Goal: Task Accomplishment & Management: Manage account settings

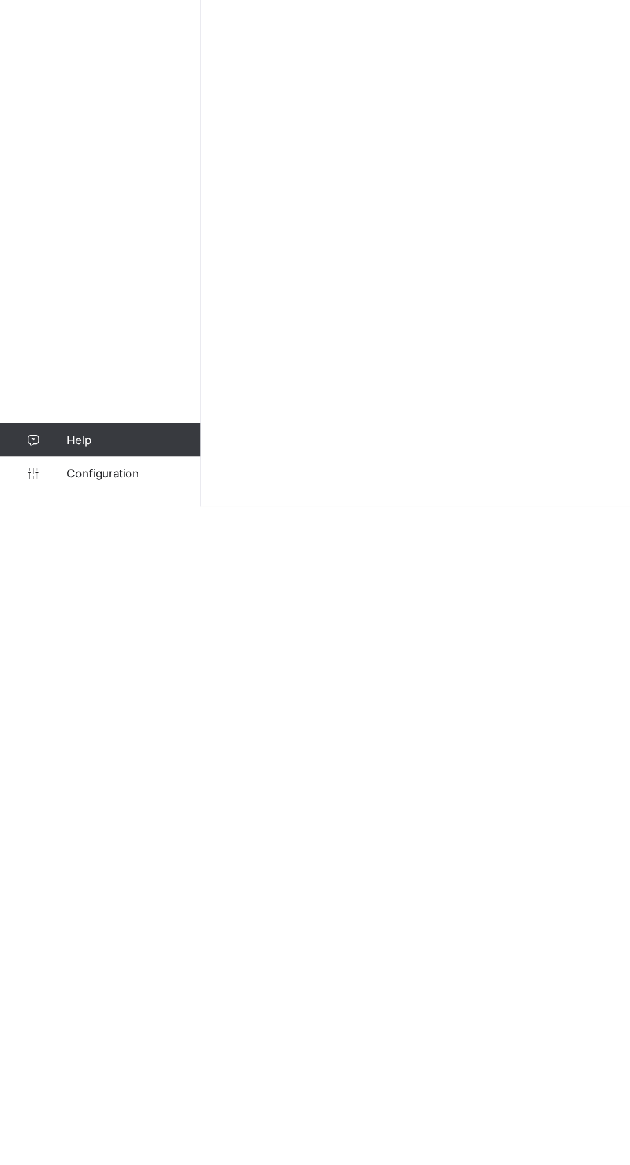
click at [96, 1145] on span "Configuration" at bounding box center [102, 1139] width 102 height 10
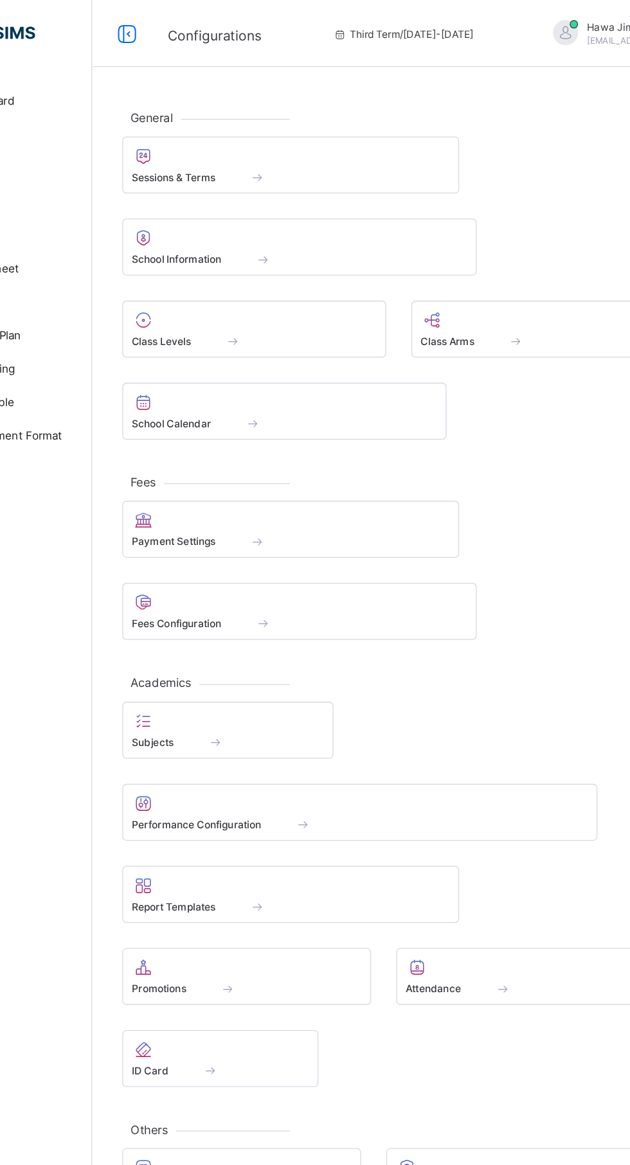
click at [302, 138] on span at bounding box center [306, 135] width 64 height 11
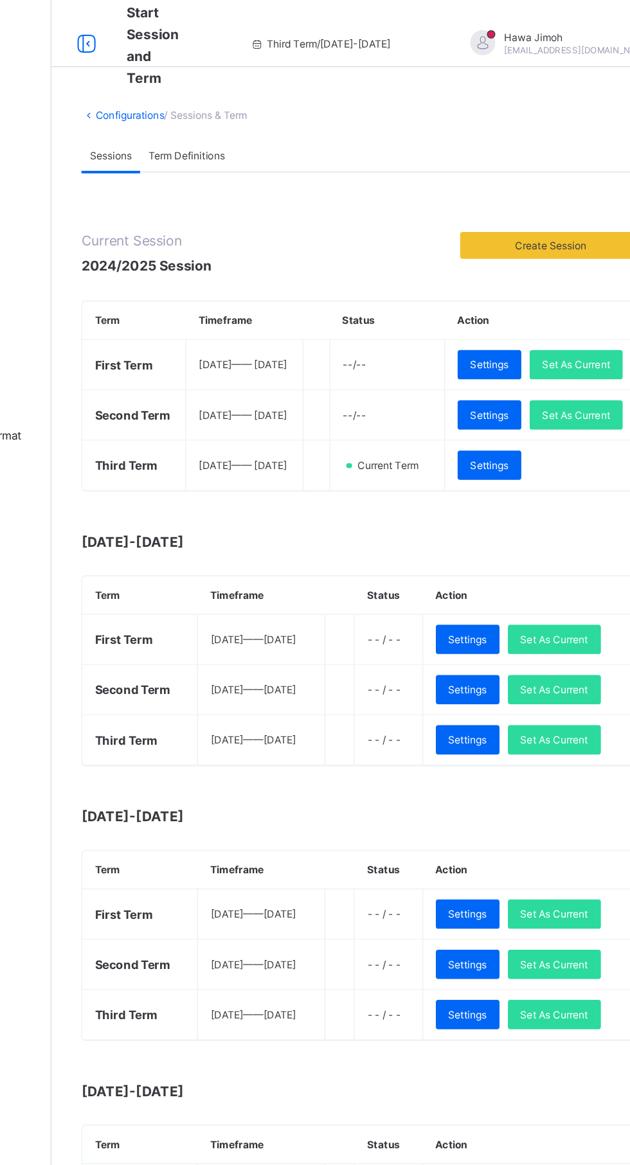
click at [531, 323] on span "Set As Current" at bounding box center [557, 319] width 52 height 10
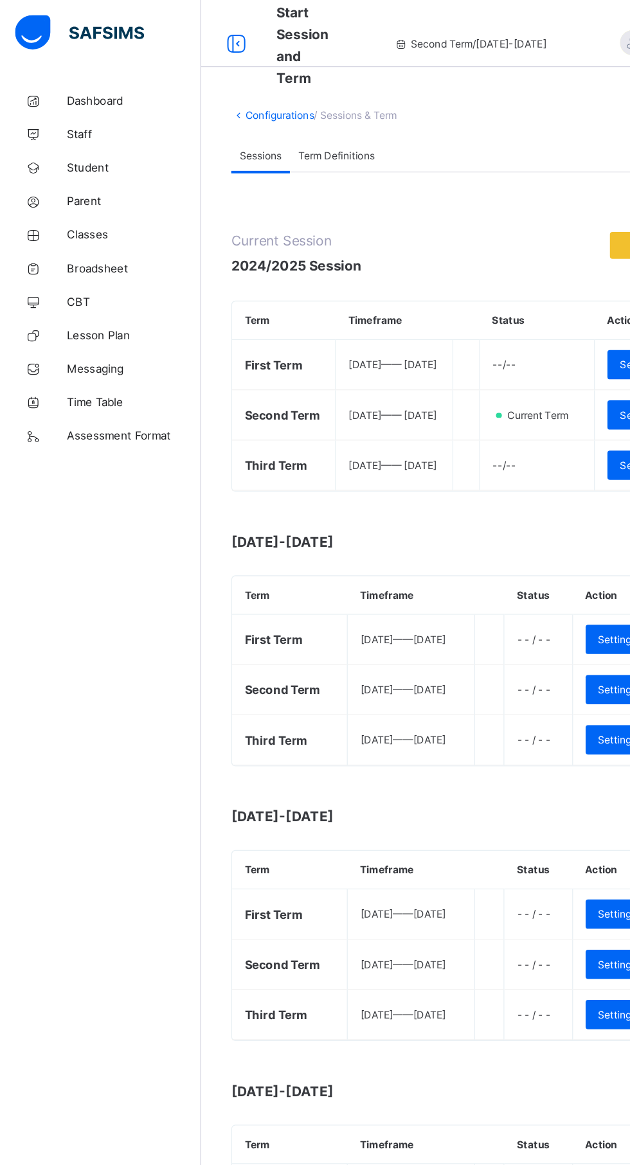
click at [49, 180] on icon at bounding box center [25, 180] width 51 height 10
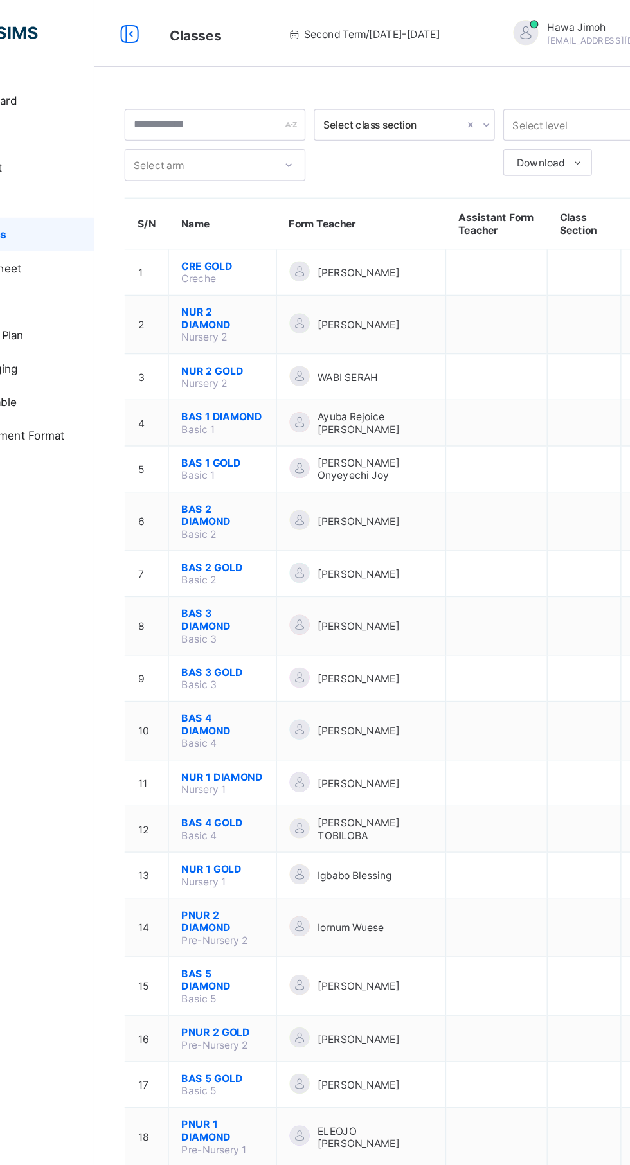
click at [253, 431] on span "BAS 2 GOLD" at bounding box center [252, 436] width 63 height 10
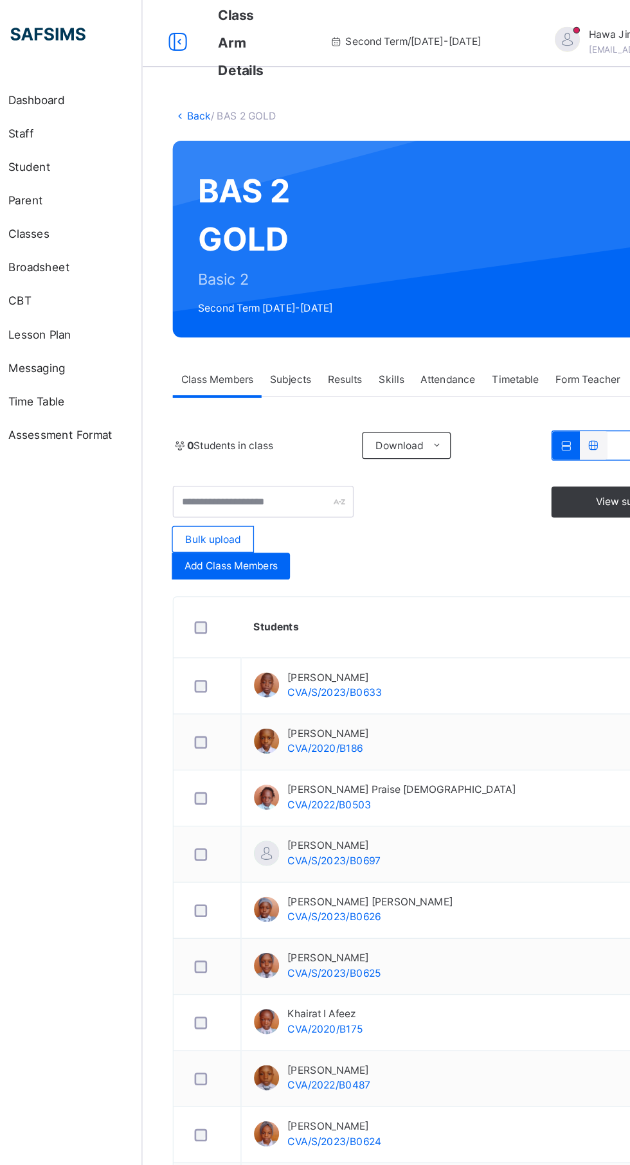
click at [188, 88] on link "Back" at bounding box center [197, 89] width 19 height 10
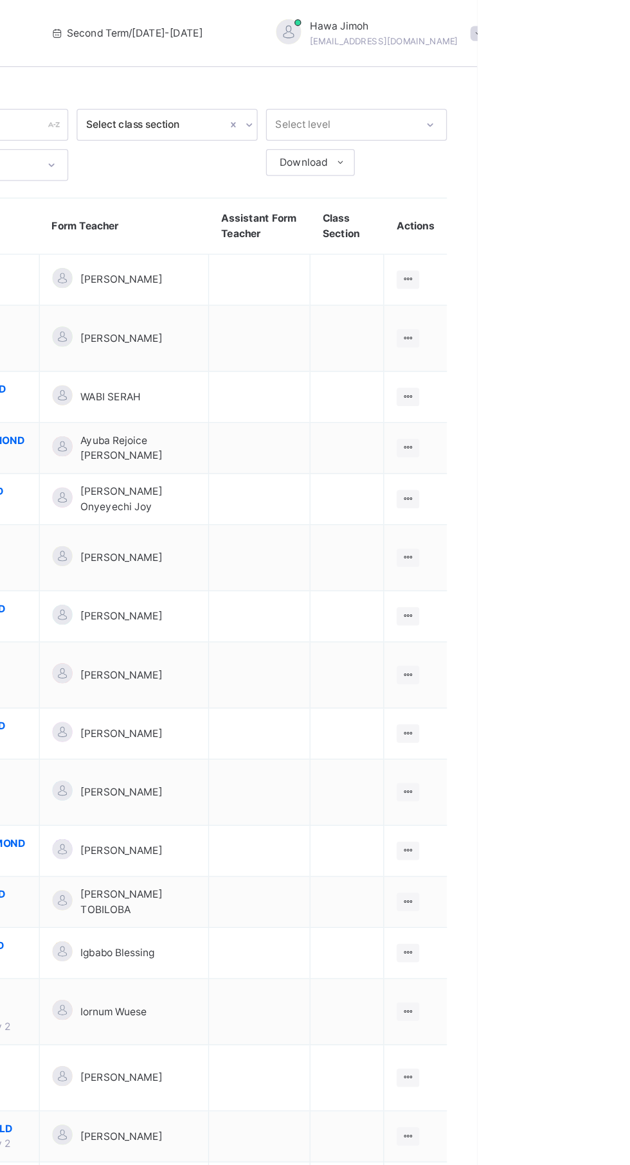
click at [574, 468] on icon at bounding box center [576, 473] width 11 height 10
click at [0, 0] on div "Assign form Teacher" at bounding box center [0, 0] width 0 height 0
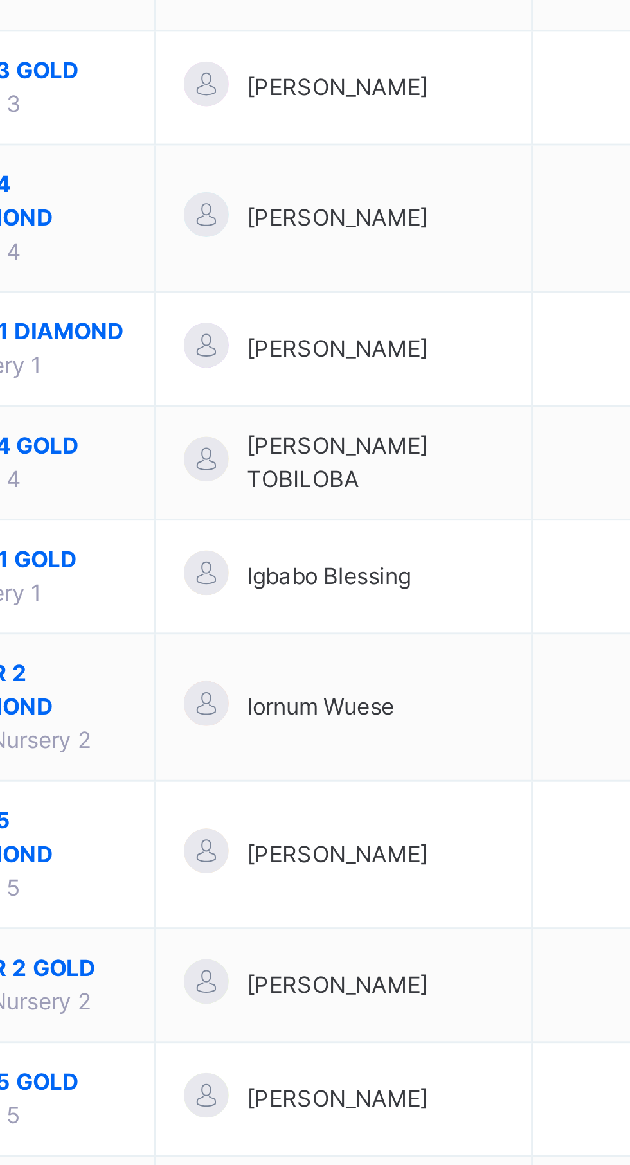
type input "**"
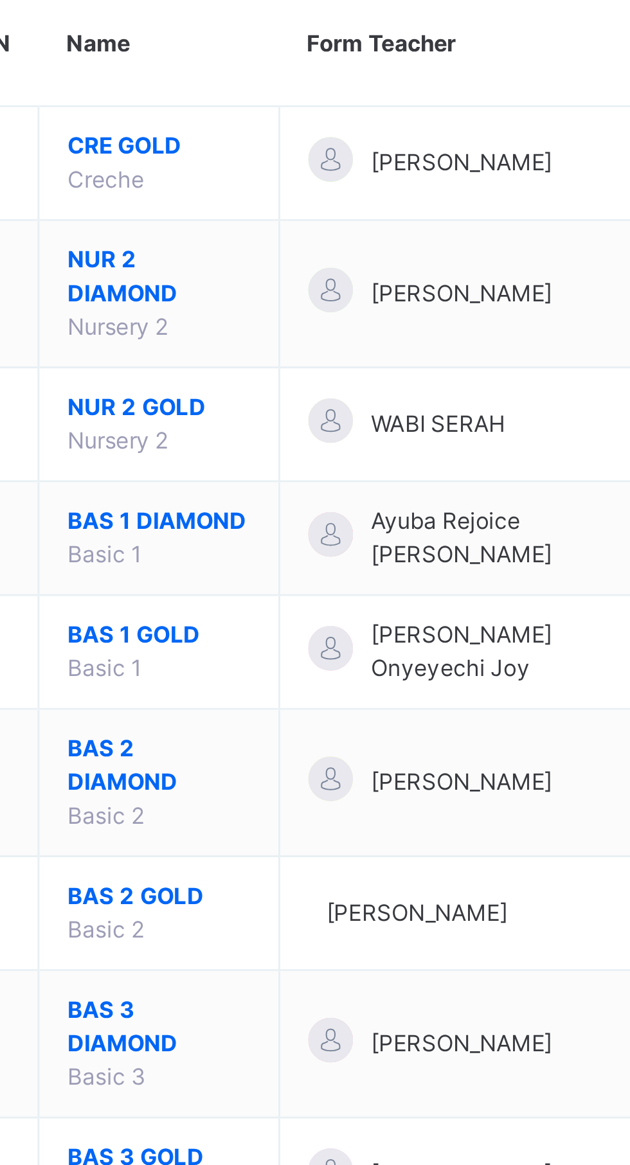
click at [243, 461] on span "BAS 2 GOLD" at bounding box center [252, 467] width 63 height 12
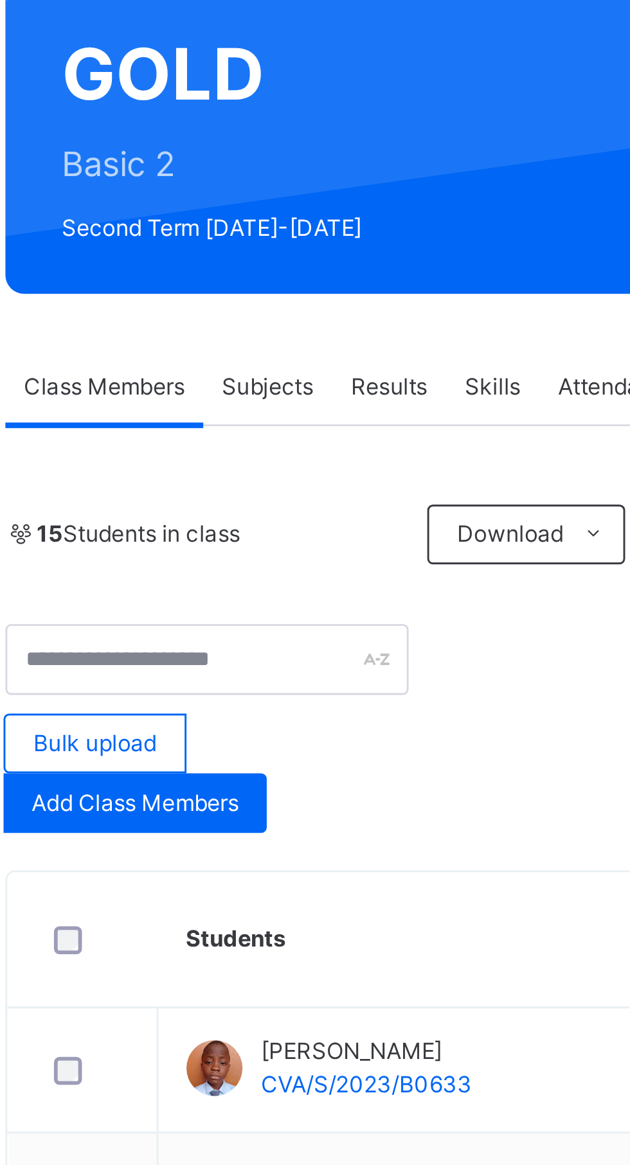
click at [265, 285] on span "Subjects" at bounding box center [267, 291] width 31 height 12
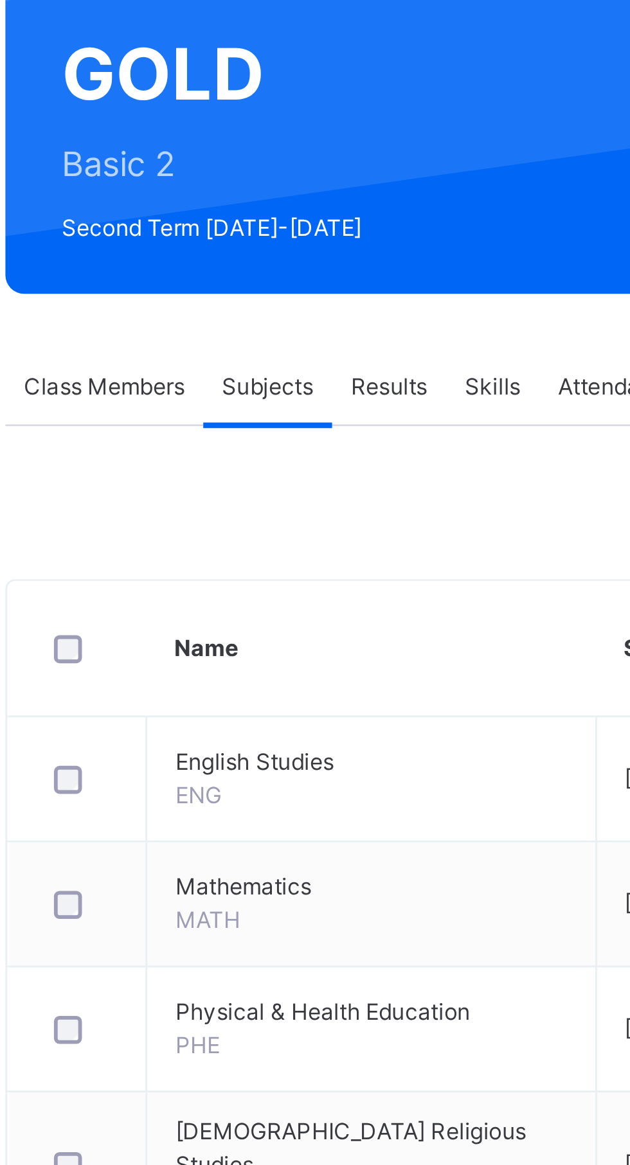
click at [307, 290] on span "Results" at bounding box center [309, 291] width 26 height 12
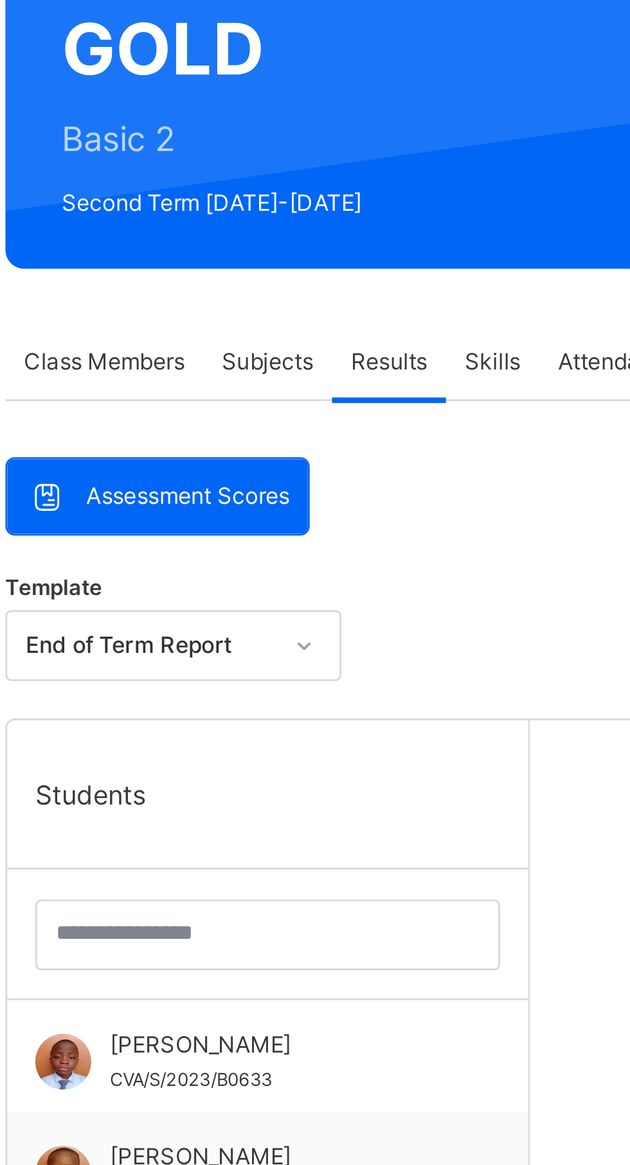
click at [262, 283] on div "Subjects" at bounding box center [268, 291] width 44 height 26
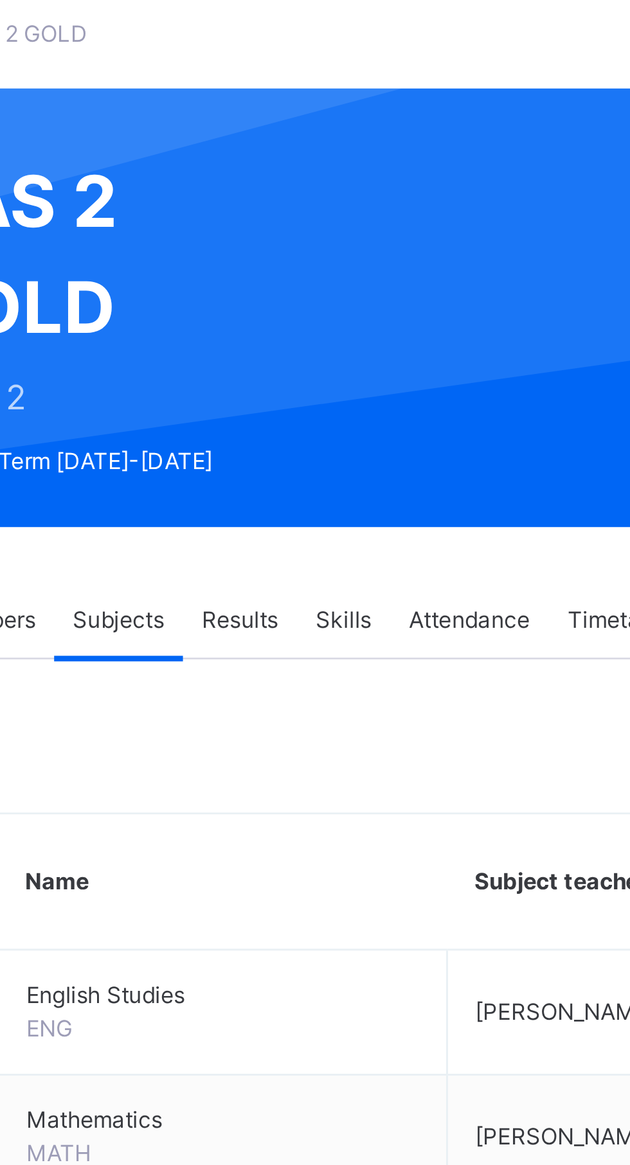
click at [309, 292] on span "Results" at bounding box center [309, 291] width 26 height 12
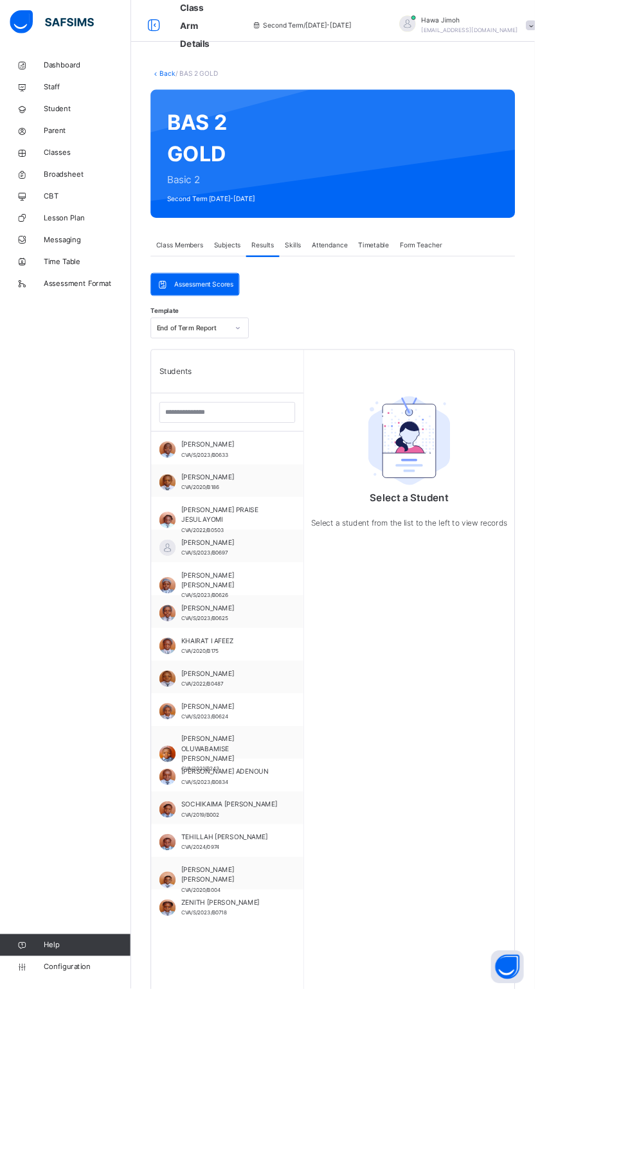
scroll to position [6, 0]
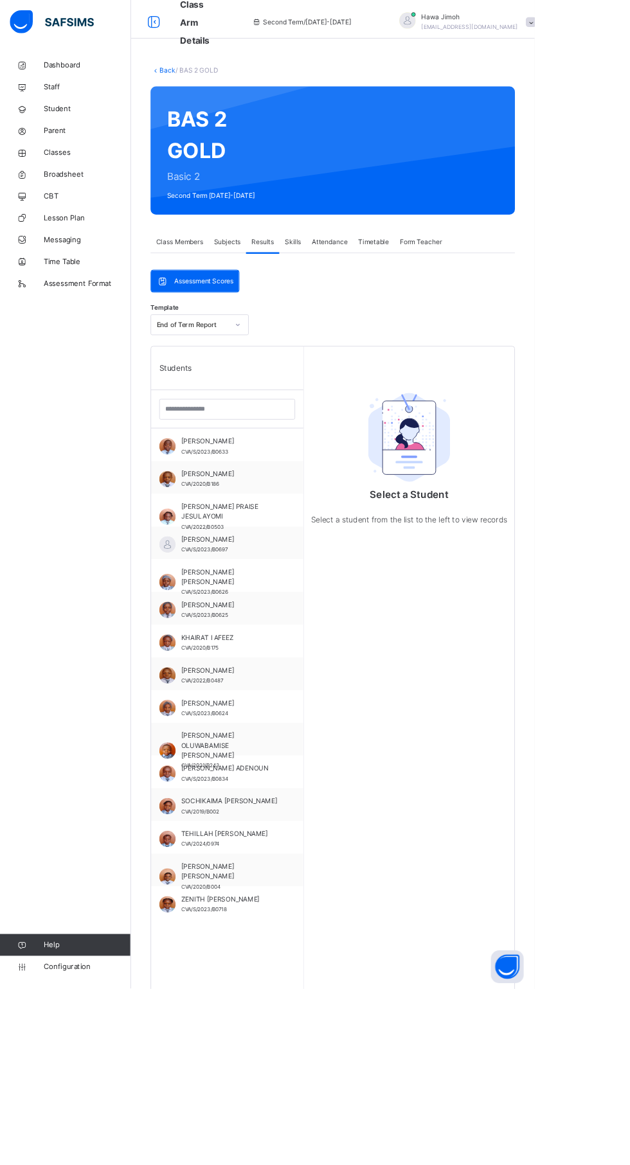
click at [262, 285] on span "Subjects" at bounding box center [267, 286] width 31 height 12
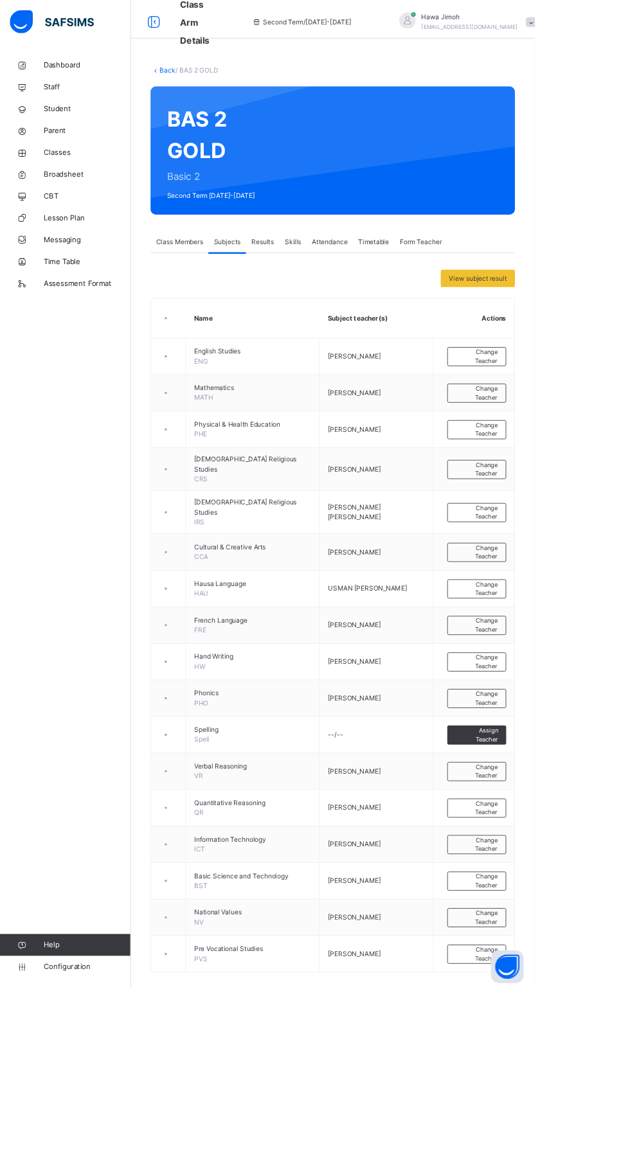
scroll to position [0, 0]
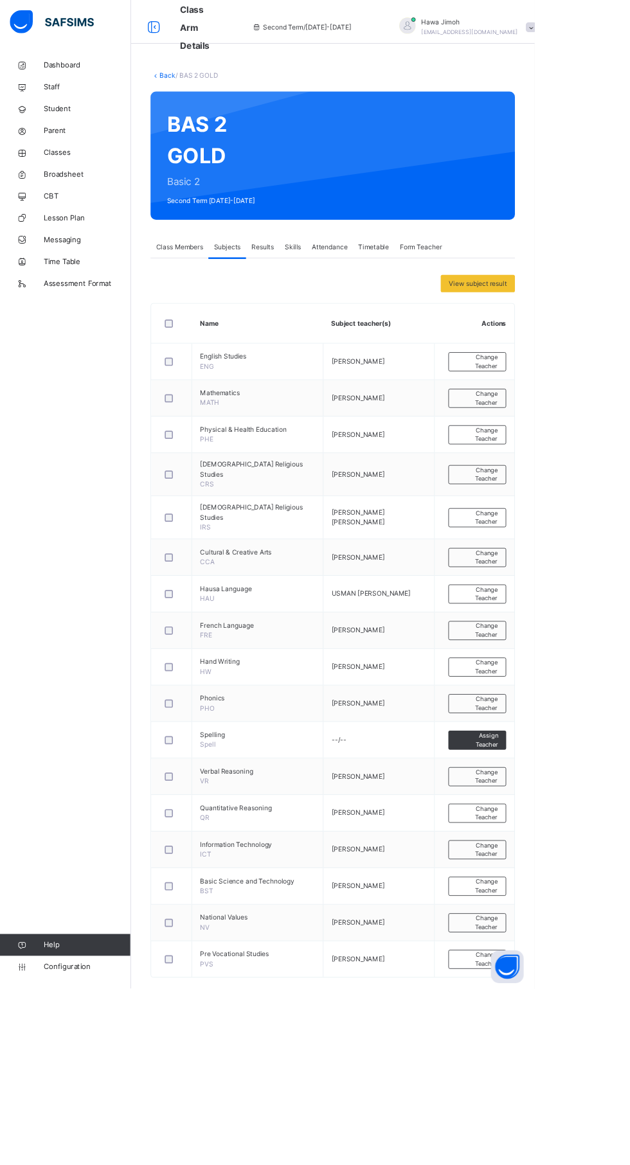
click at [148, 77] on span "Dashboard" at bounding box center [102, 77] width 103 height 13
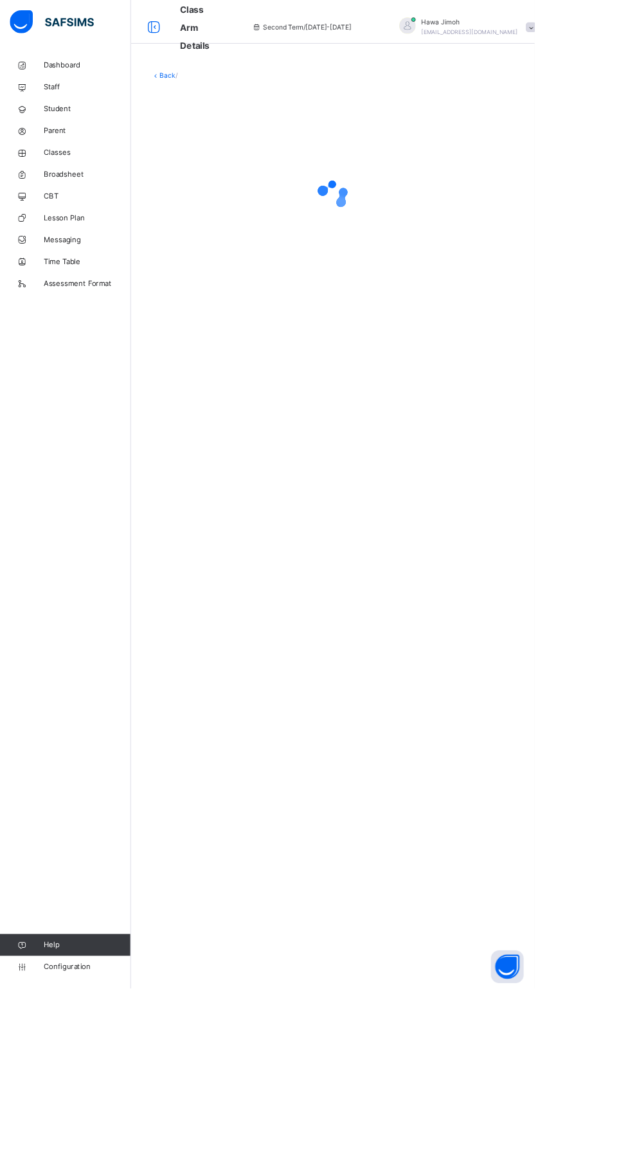
click at [67, 175] on span "Classes" at bounding box center [102, 180] width 103 height 13
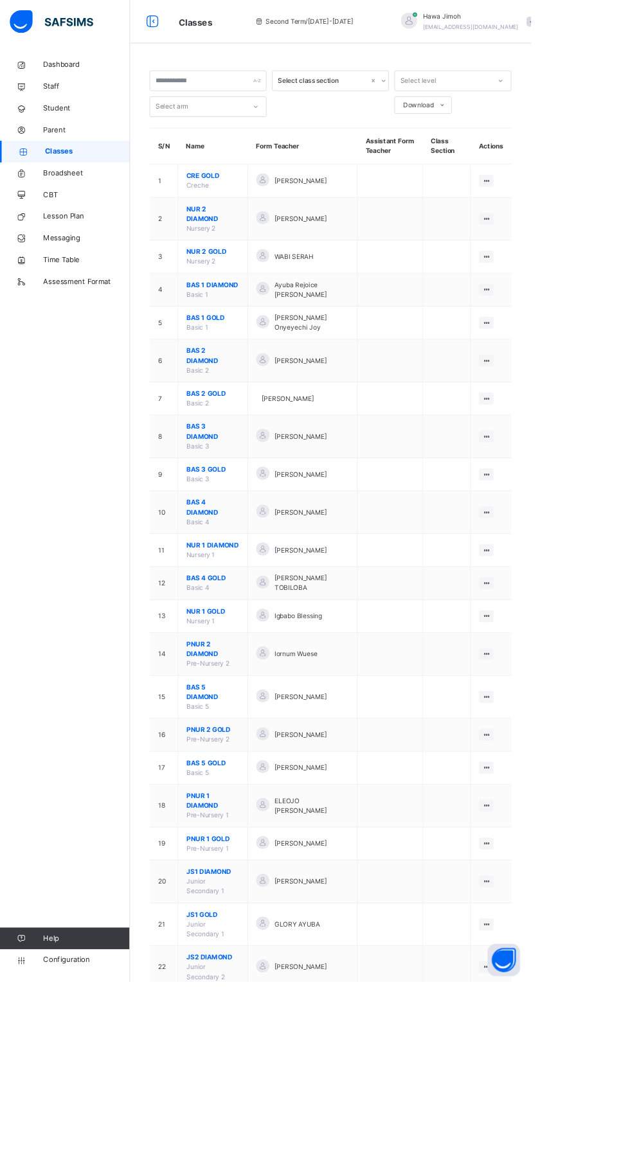
click at [249, 461] on span "BAS 2 GOLD" at bounding box center [252, 467] width 63 height 12
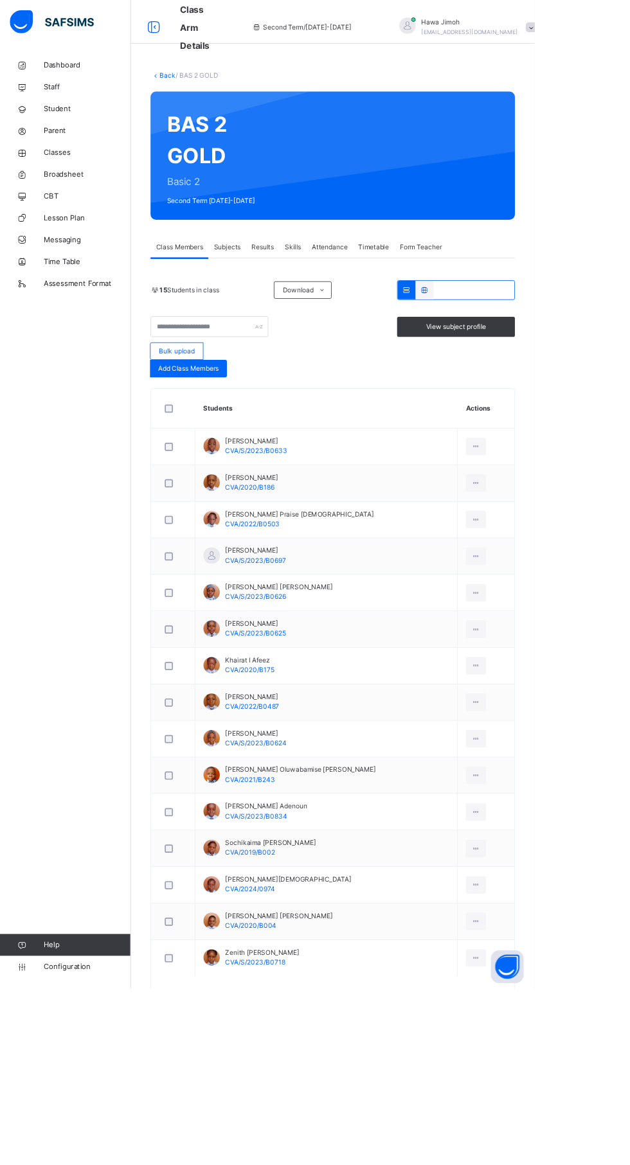
click at [269, 284] on div "Subjects" at bounding box center [268, 291] width 44 height 26
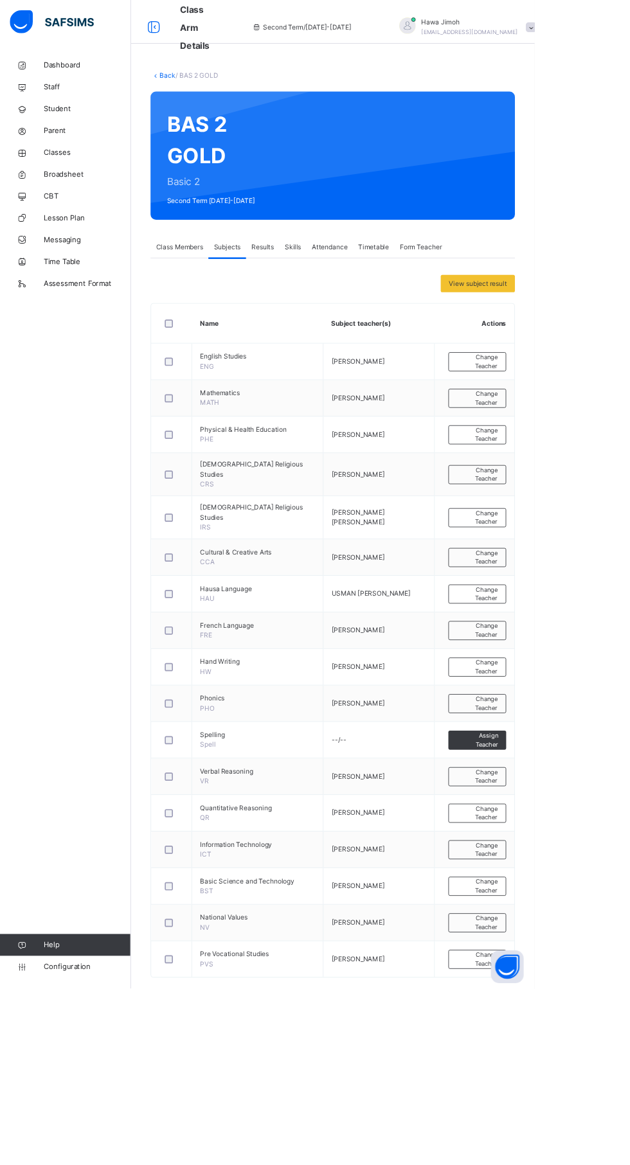
click at [244, 431] on span "ENG" at bounding box center [244, 432] width 16 height 10
click at [430, 443] on td "[PERSON_NAME]" at bounding box center [445, 426] width 131 height 43
click at [590, 330] on span "View subject result" at bounding box center [563, 334] width 68 height 12
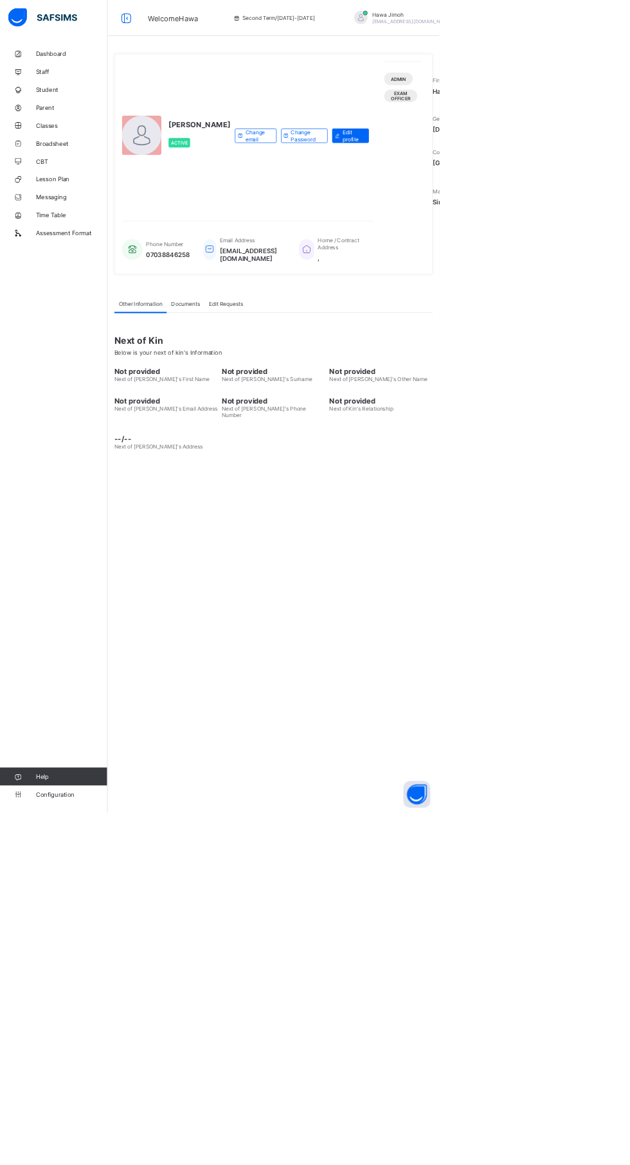
click at [37, 168] on link "Classes" at bounding box center [77, 180] width 154 height 26
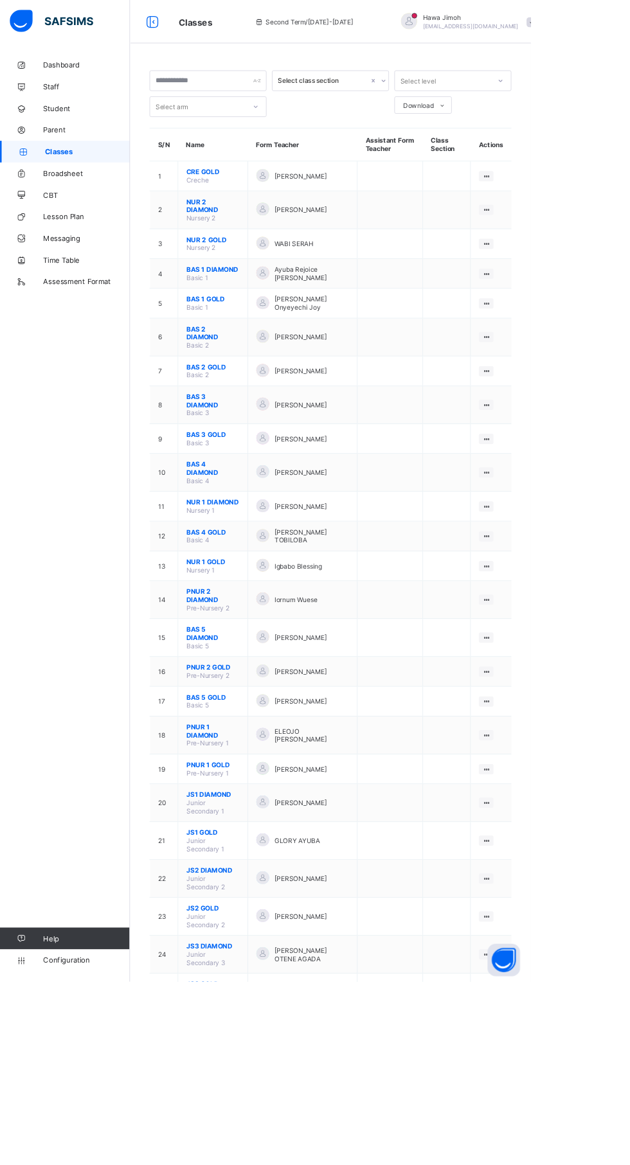
click at [260, 431] on span "BAS 2 GOLD" at bounding box center [252, 436] width 63 height 10
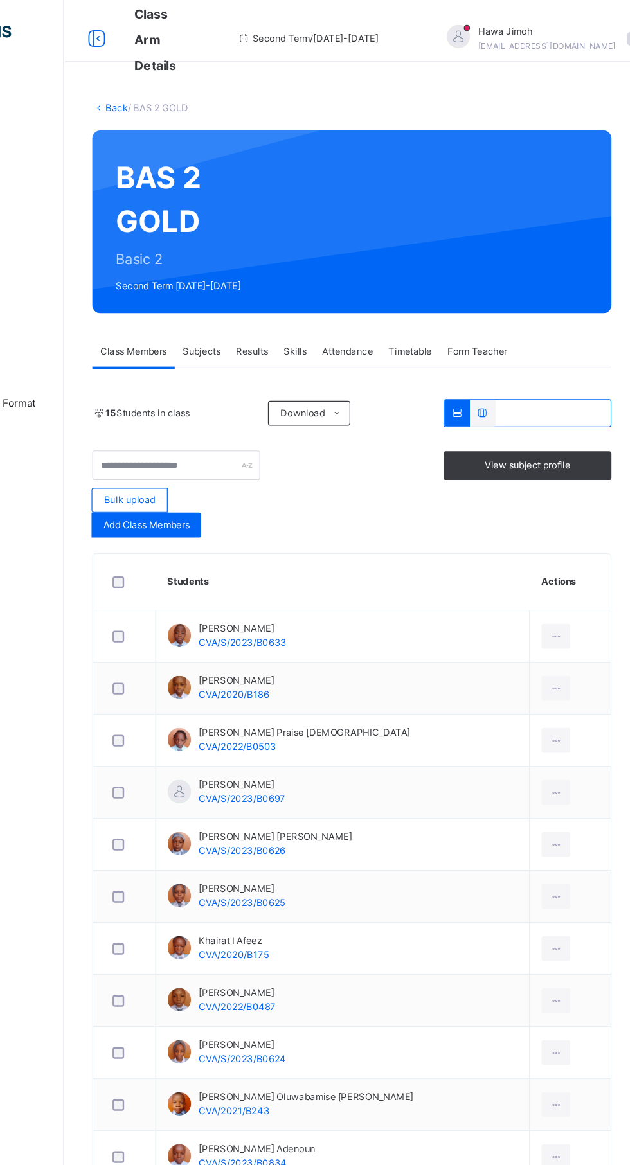
click at [276, 294] on span "Subjects" at bounding box center [267, 291] width 31 height 12
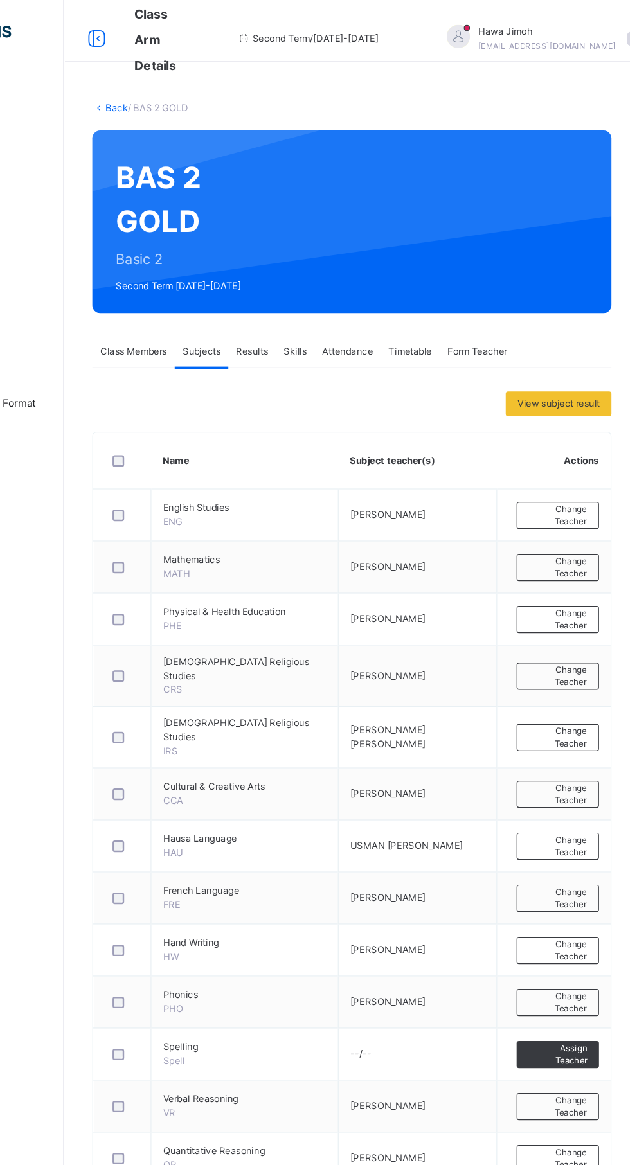
click at [282, 418] on span "English Studies" at bounding box center [303, 421] width 135 height 12
click at [426, 433] on td "[PERSON_NAME]" at bounding box center [445, 426] width 131 height 43
click at [317, 290] on span "Results" at bounding box center [309, 291] width 26 height 12
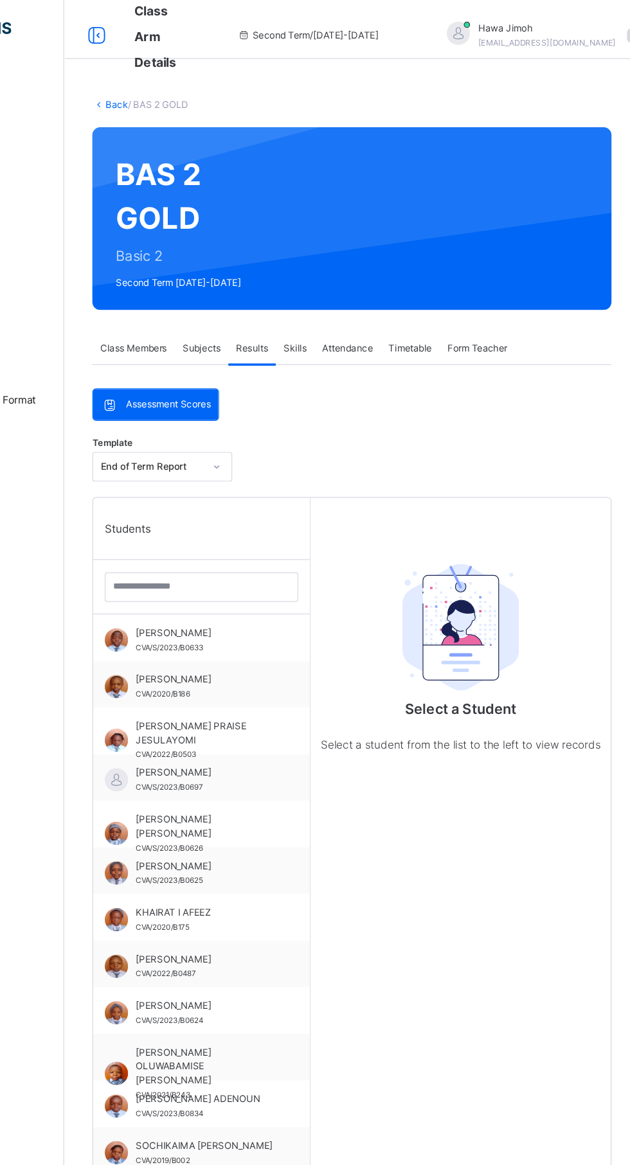
click at [496, 281] on div "Form Teacher" at bounding box center [496, 291] width 62 height 26
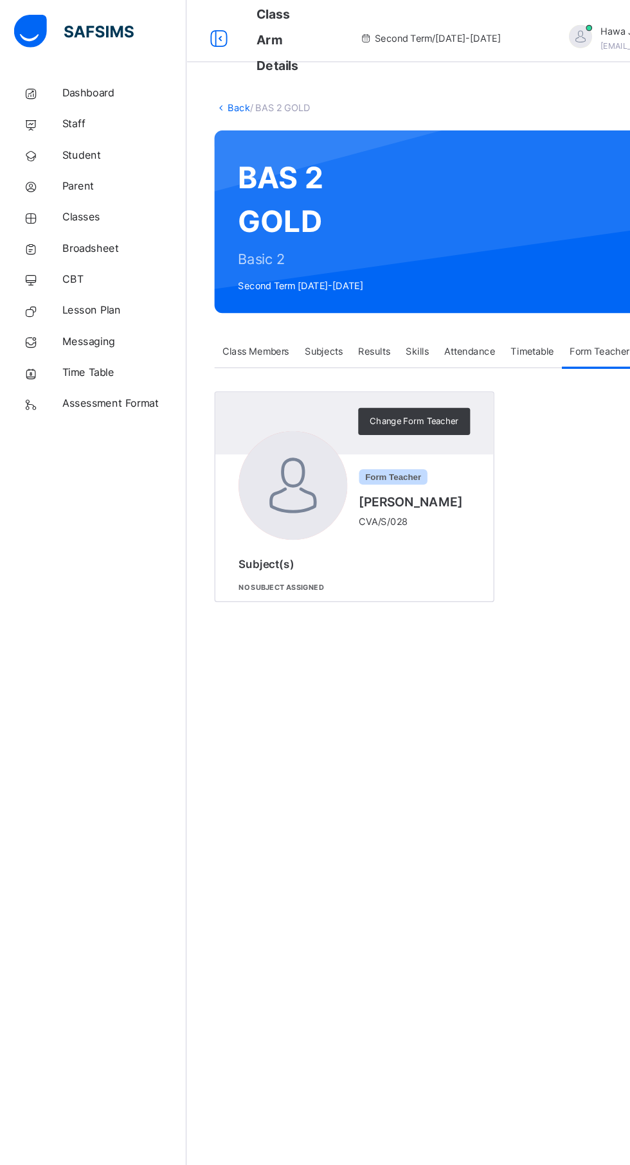
click at [197, 85] on link "Back" at bounding box center [197, 89] width 19 height 10
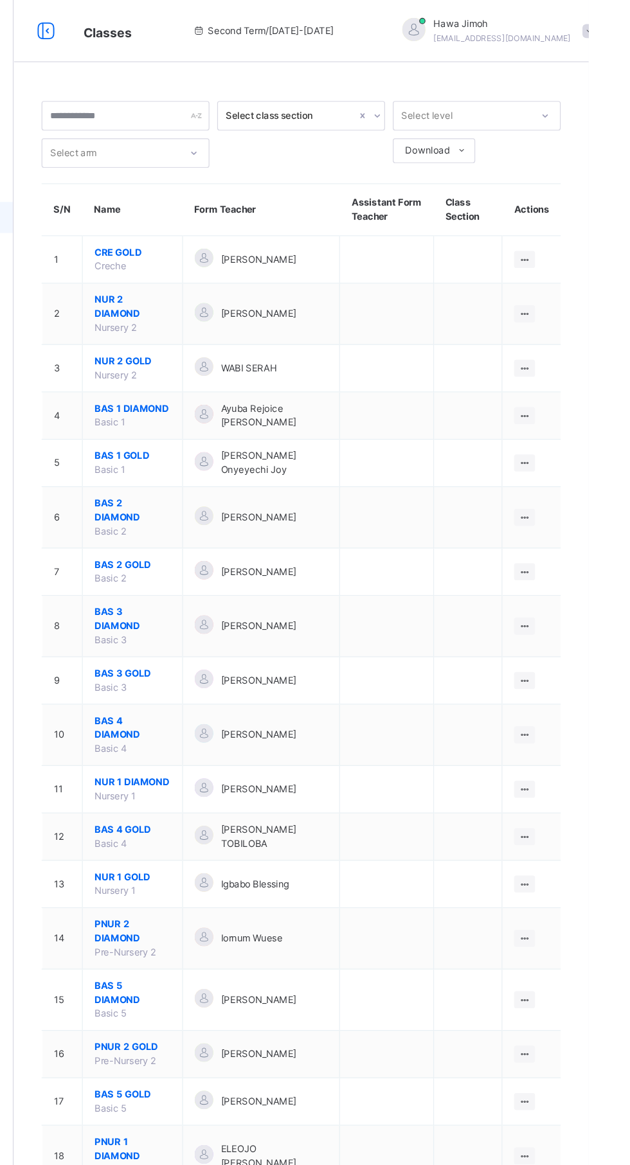
click at [576, 468] on icon at bounding box center [576, 473] width 11 height 10
click at [0, 0] on div "Assign form Teacher" at bounding box center [0, 0] width 0 height 0
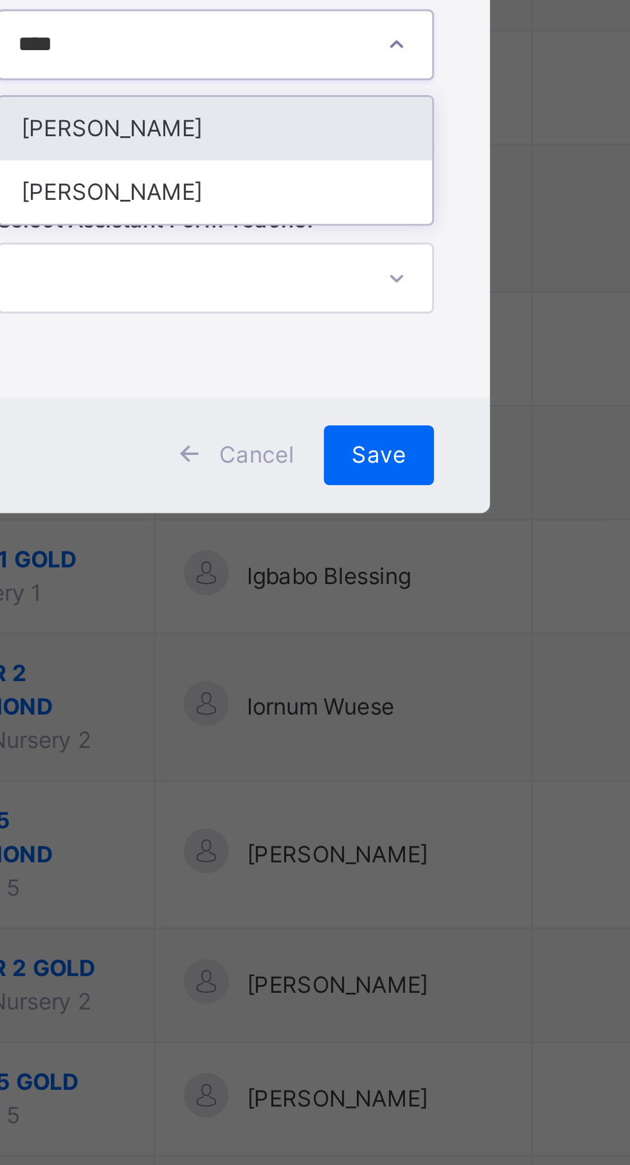
click at [359, 610] on div "[PERSON_NAME]" at bounding box center [314, 599] width 149 height 22
type input "***"
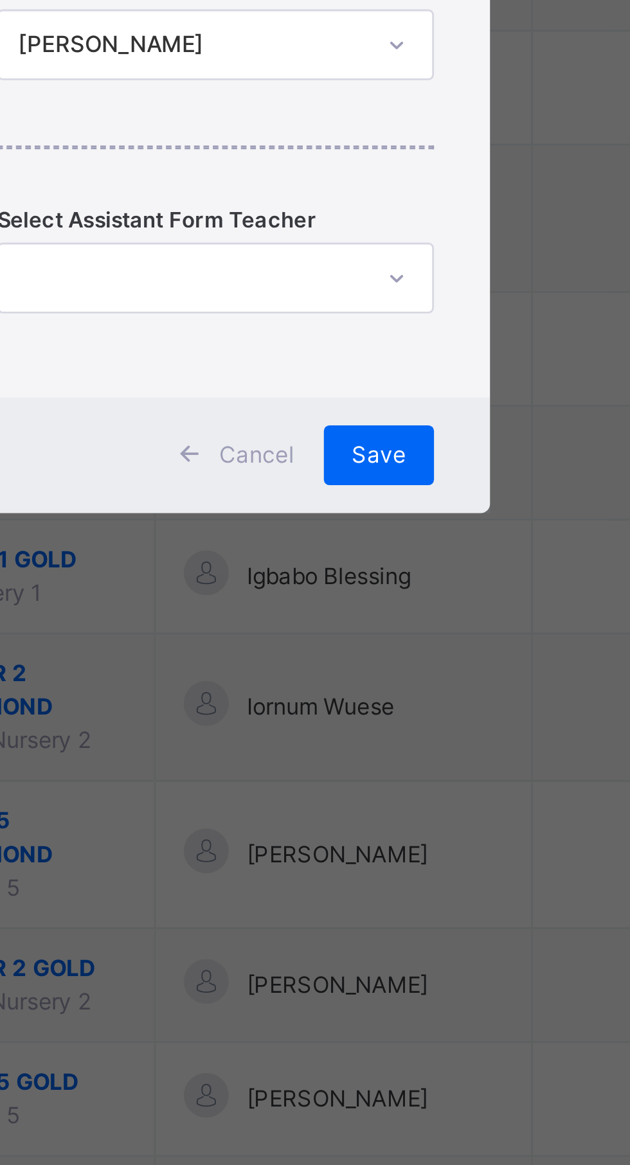
click at [380, 695] on span "Save" at bounding box center [371, 690] width 19 height 12
